Goal: Use online tool/utility

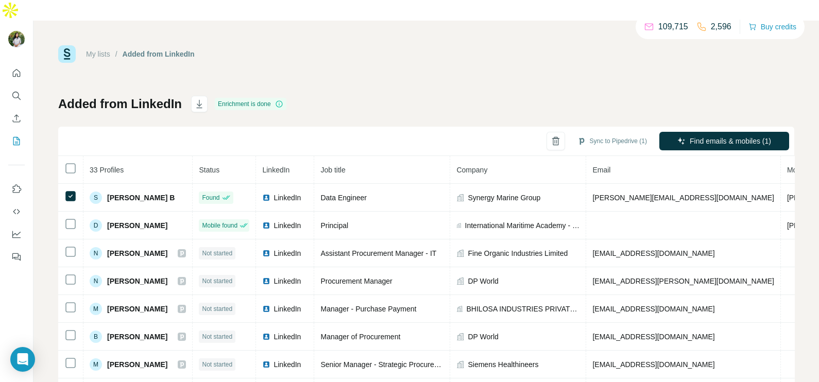
scroll to position [39, 207]
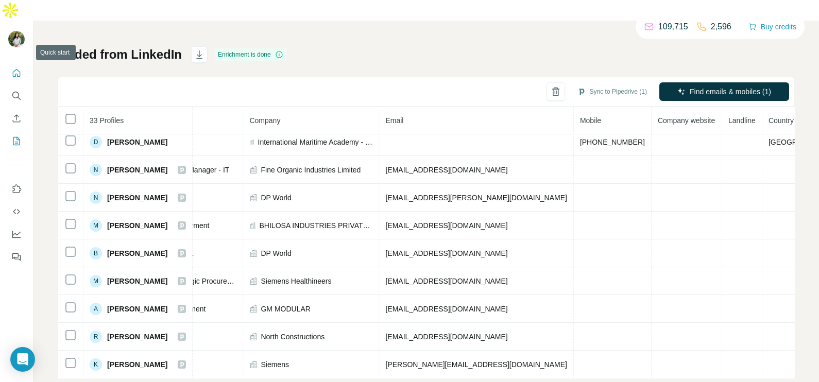
click at [10, 64] on button "Quick start" at bounding box center [16, 73] width 16 height 19
click at [12, 68] on icon "Quick start" at bounding box center [16, 73] width 10 height 10
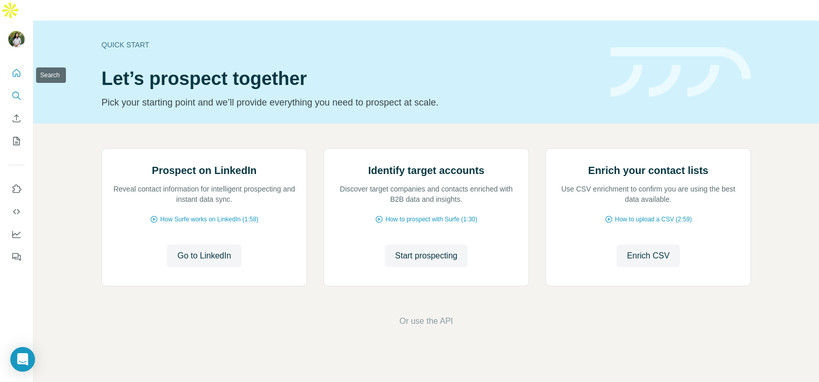
click at [13, 87] on button "Search" at bounding box center [16, 96] width 16 height 19
click at [15, 91] on icon "Search" at bounding box center [16, 96] width 10 height 10
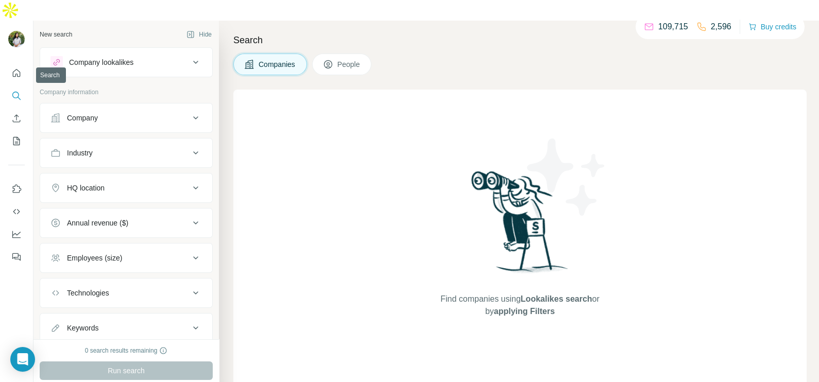
click at [131, 57] on div "Company lookalikes" at bounding box center [101, 62] width 64 height 10
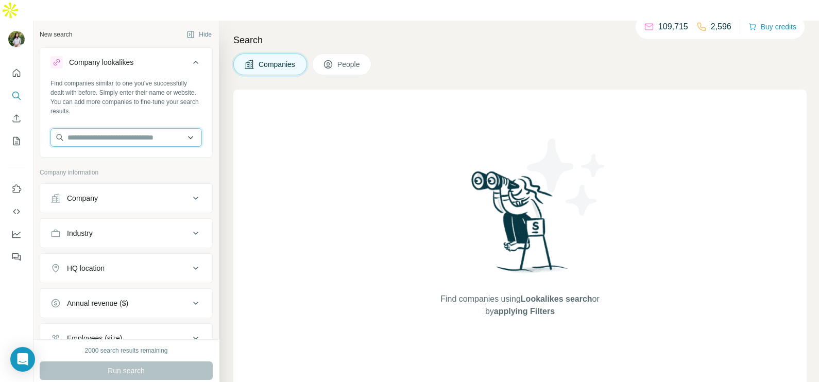
click at [89, 128] on input "text" at bounding box center [125, 137] width 151 height 19
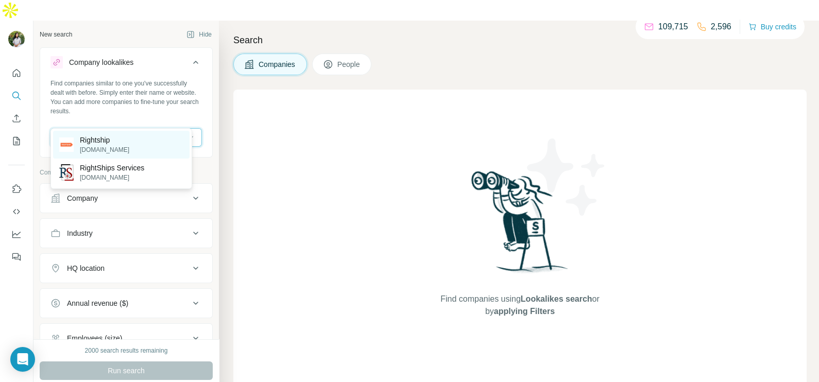
type input "*********"
click at [95, 140] on p "Rightship" at bounding box center [104, 140] width 49 height 10
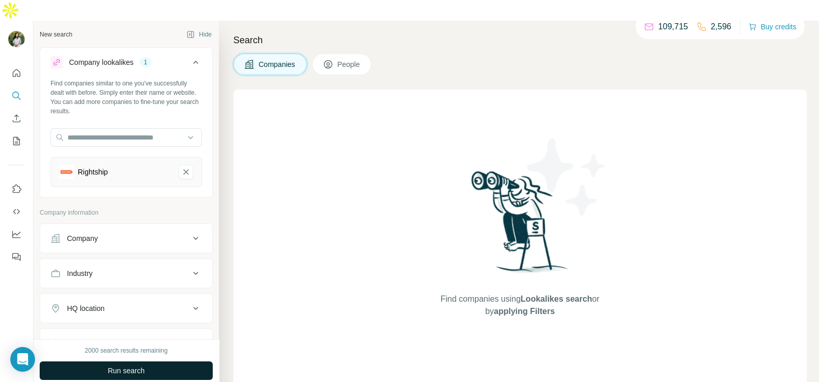
click at [106, 362] on button "Run search" at bounding box center [126, 371] width 173 height 19
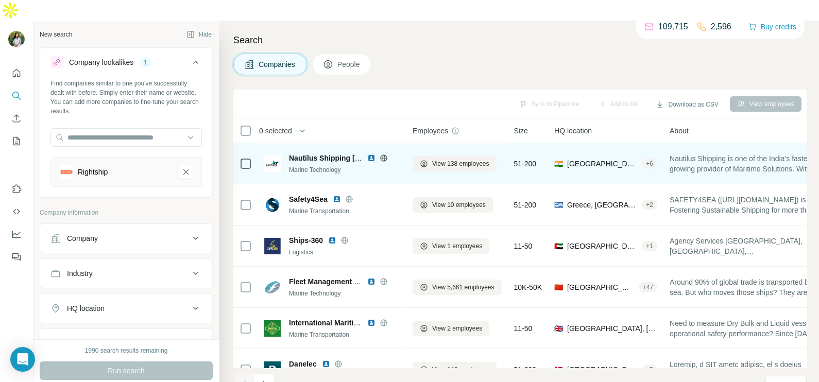
scroll to position [193, 0]
